Goal: Transaction & Acquisition: Purchase product/service

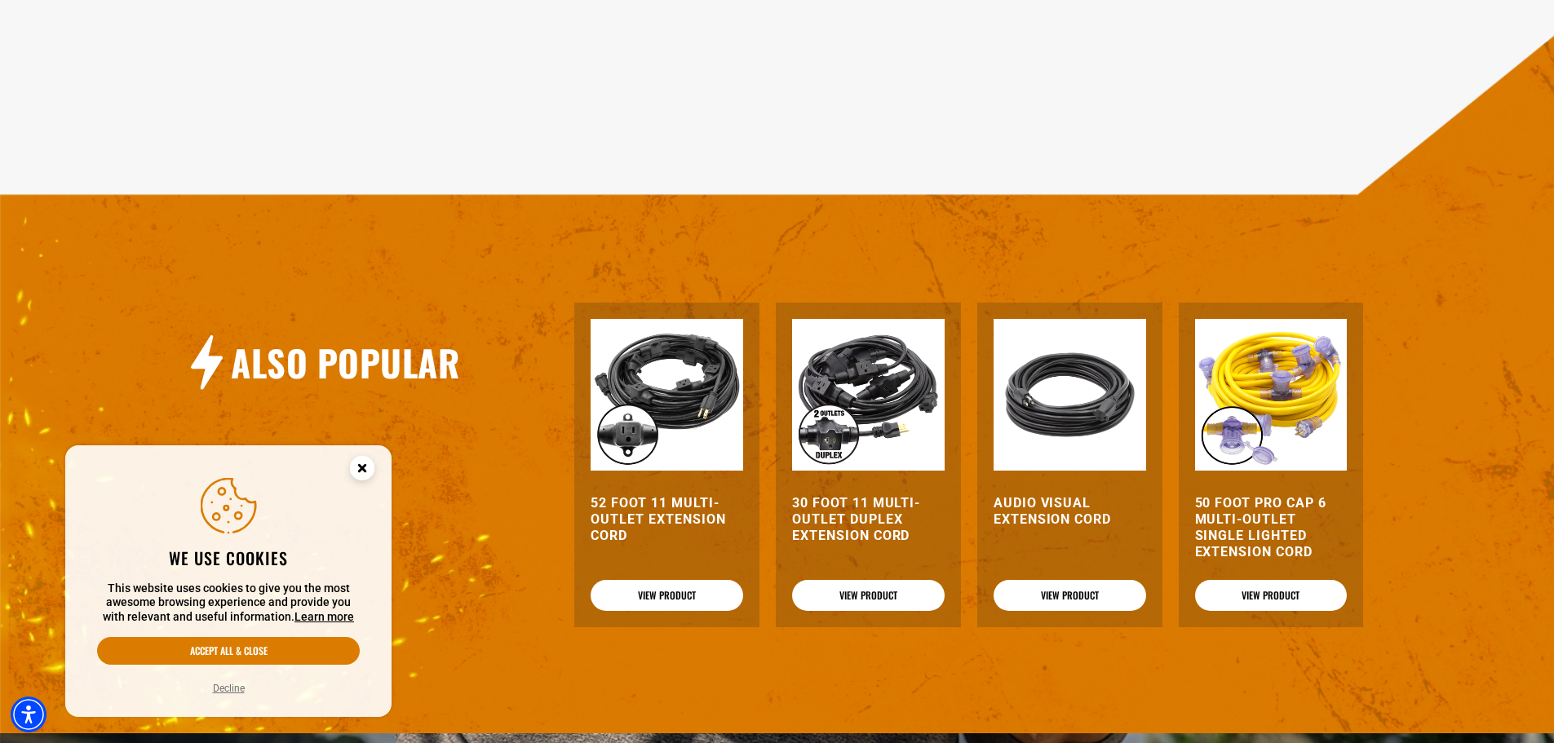
scroll to position [1550, 0]
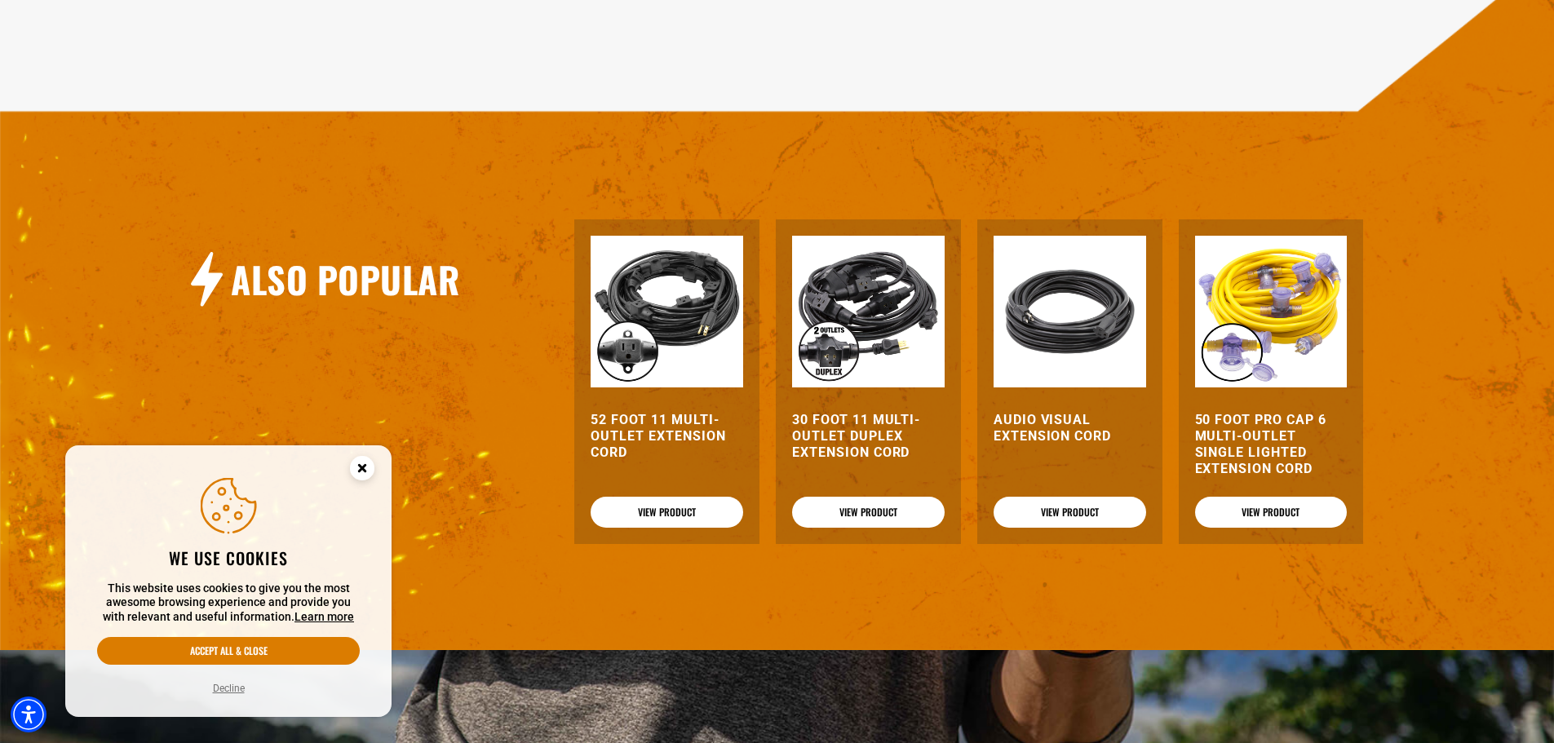
click at [849, 441] on h3 "30 Foot 11 Multi-Outlet Duplex Extension Cord" at bounding box center [868, 436] width 153 height 49
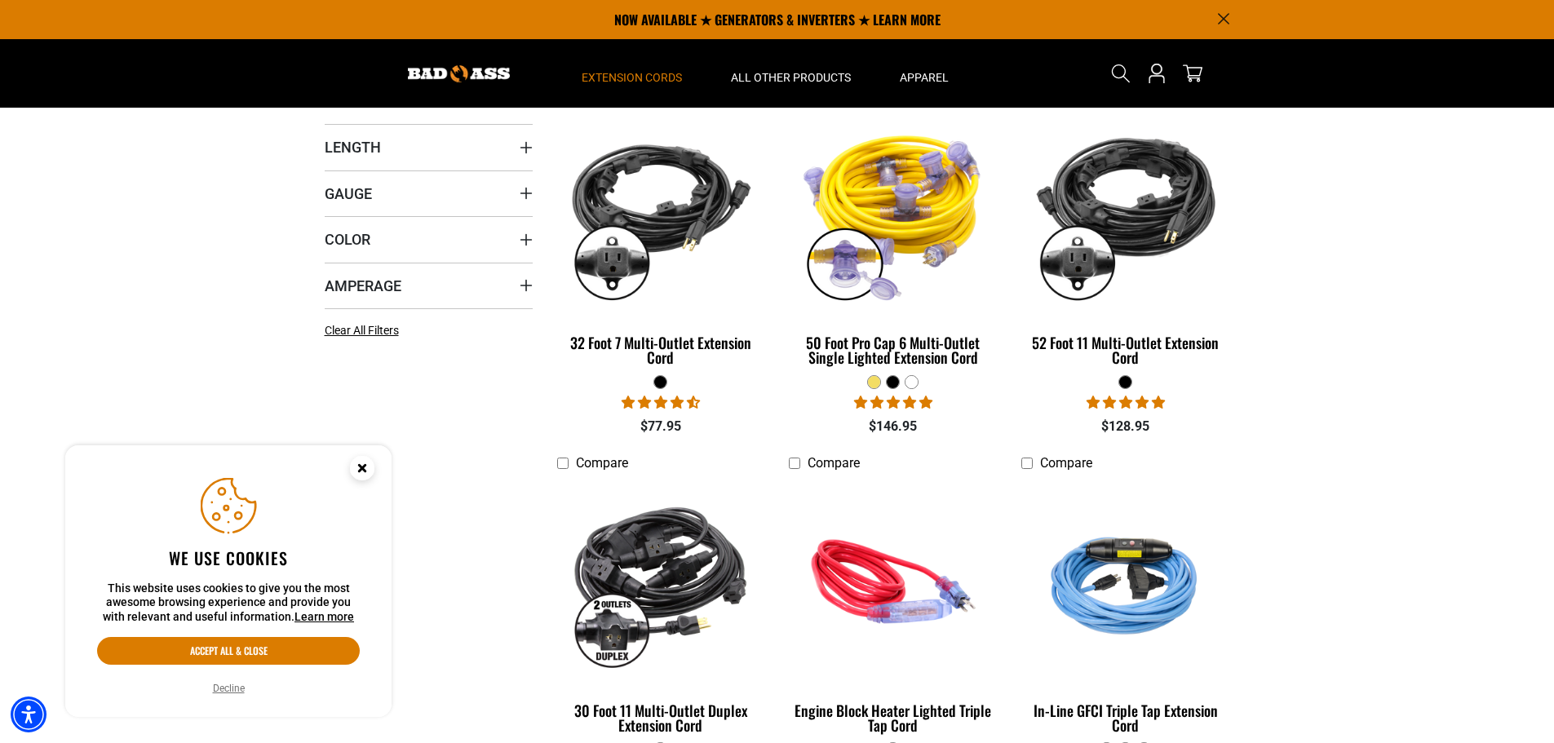
scroll to position [82, 0]
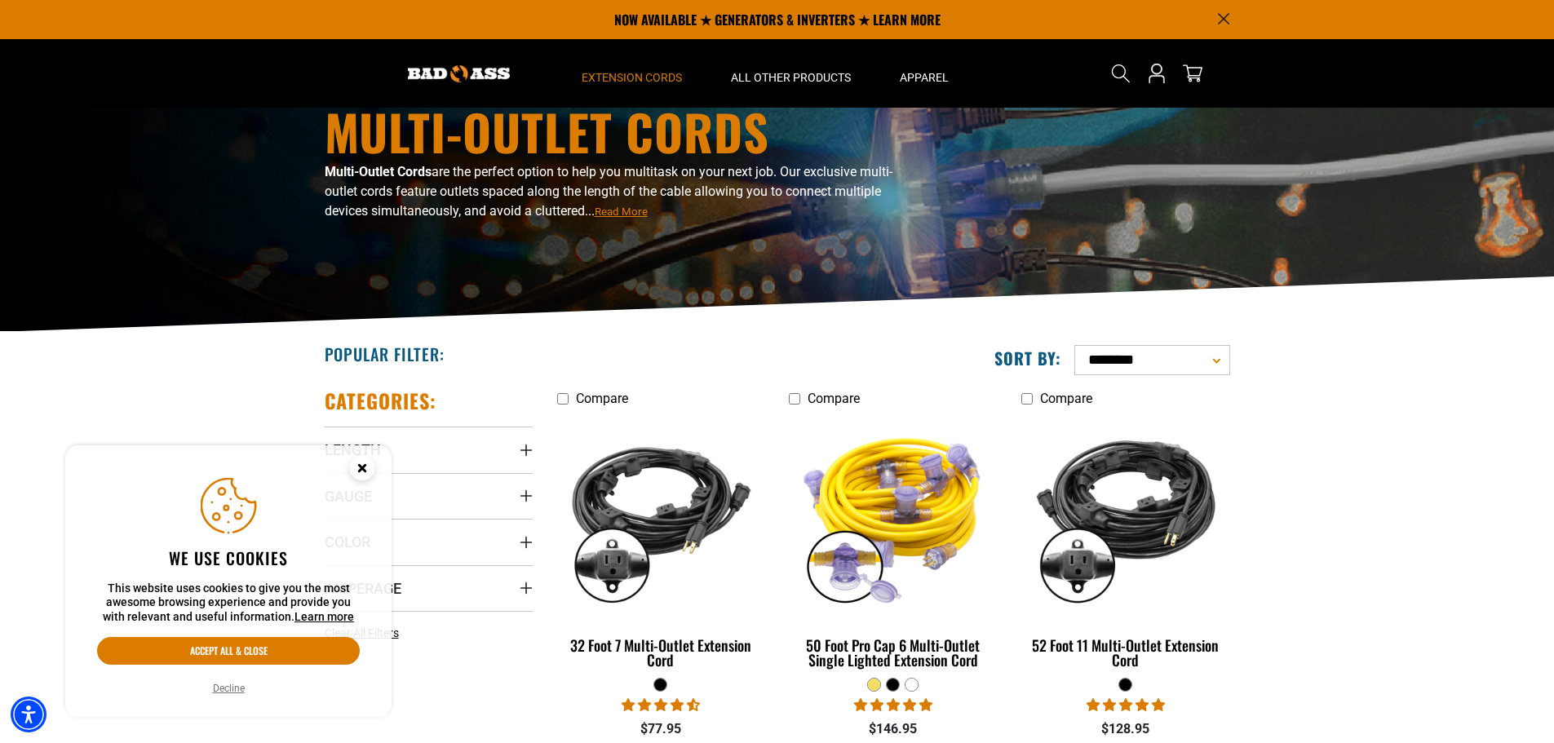
click at [360, 468] on circle "Close this option" at bounding box center [362, 468] width 24 height 24
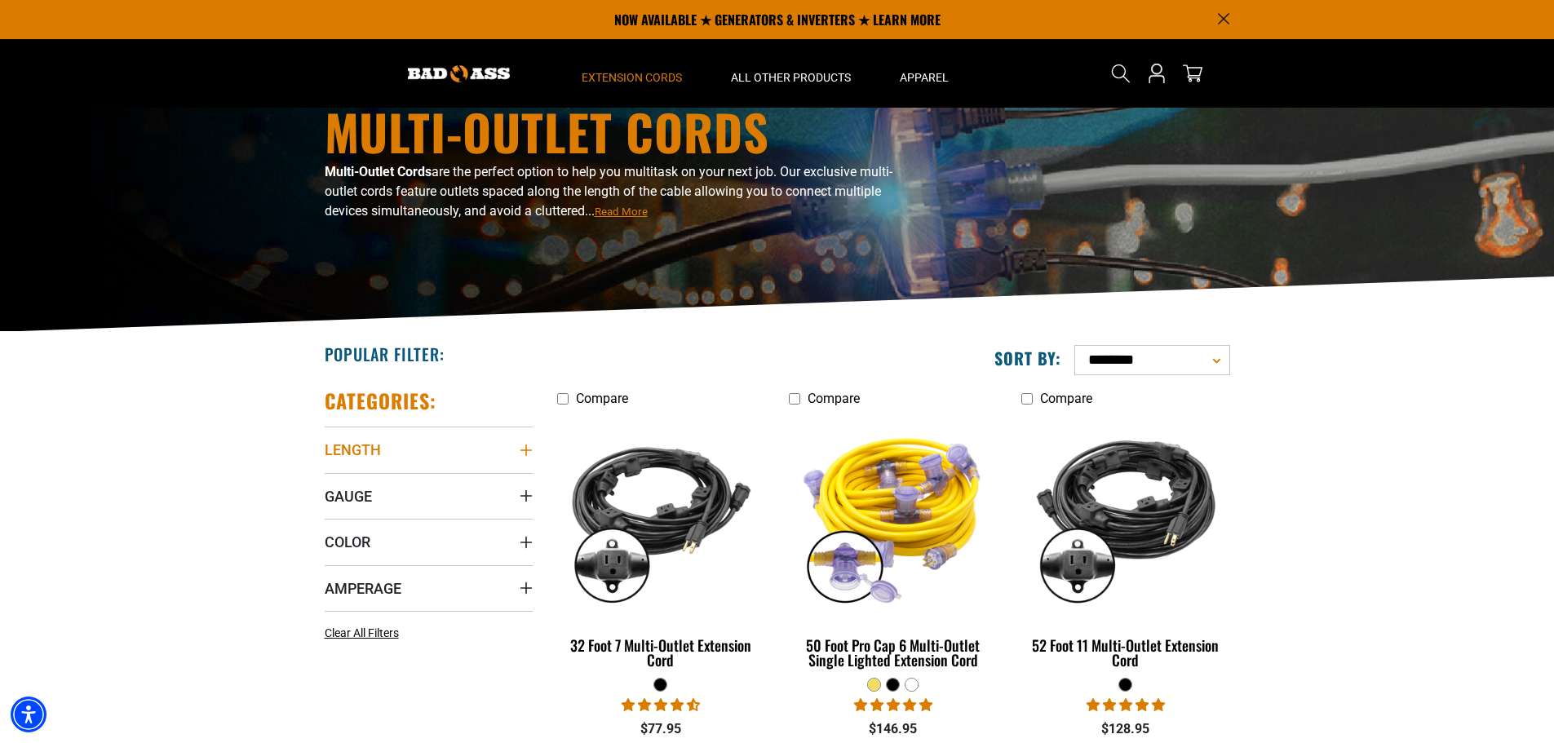
click at [524, 450] on icon "Length" at bounding box center [526, 450] width 13 height 13
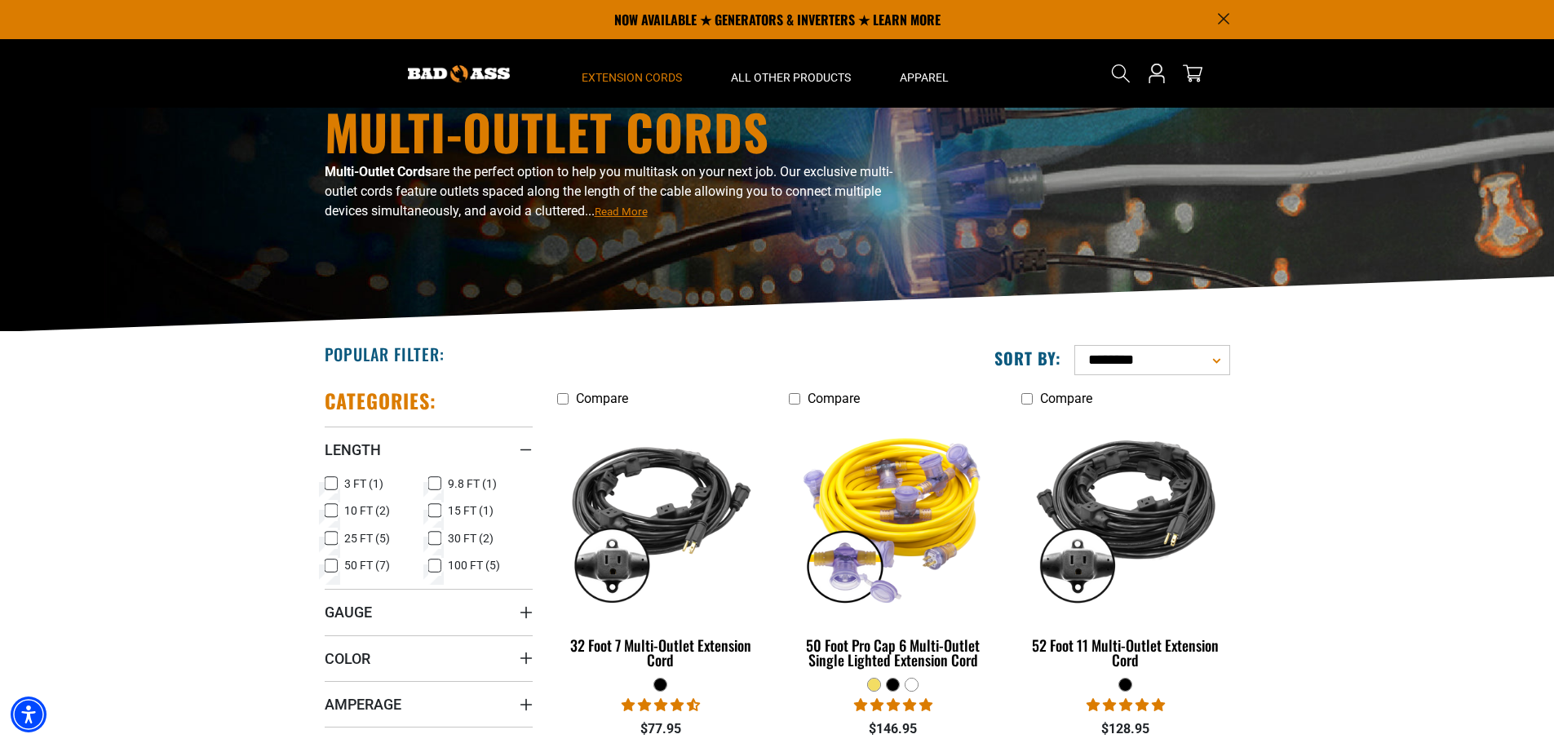
click at [436, 534] on icon at bounding box center [434, 538] width 13 height 21
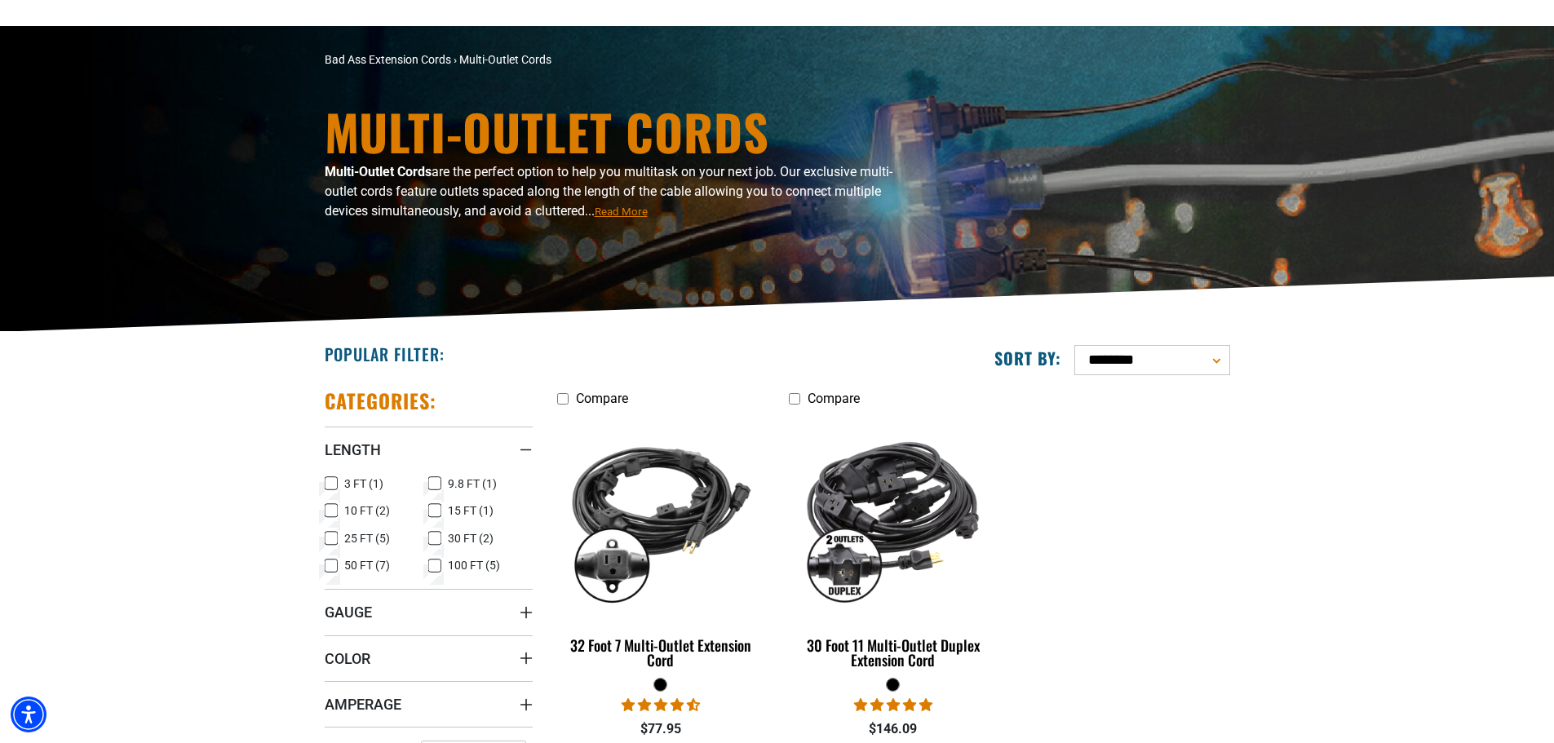
scroll to position [245, 0]
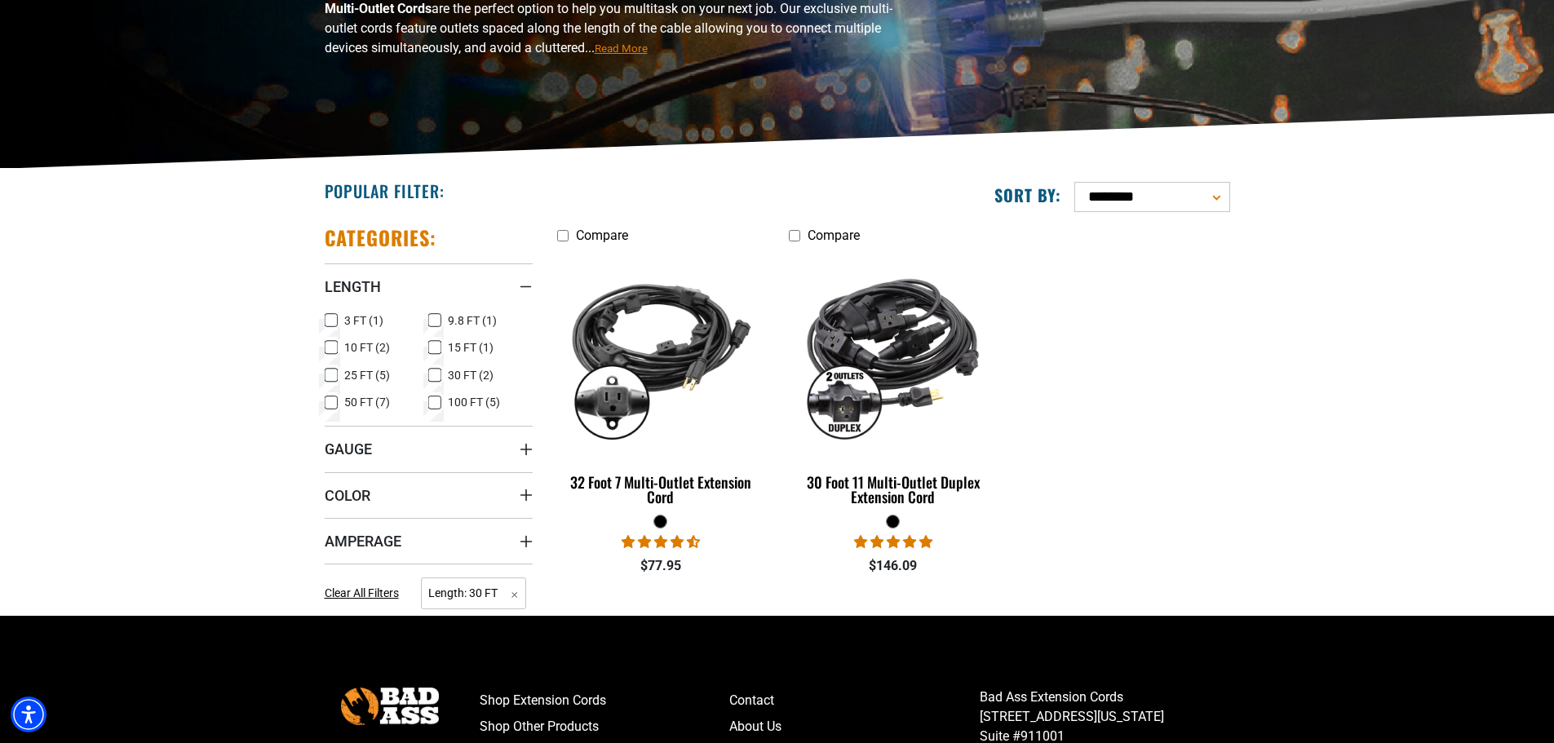
scroll to position [82, 0]
